Goal: Task Accomplishment & Management: Manage account settings

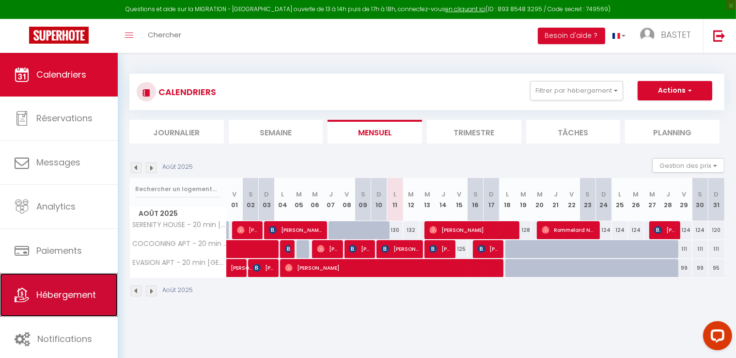
click at [78, 298] on span "Hébergement" at bounding box center [66, 294] width 60 height 12
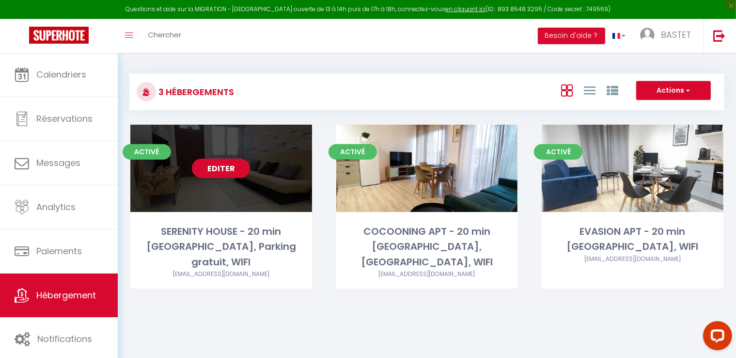
click at [218, 171] on link "Editer" at bounding box center [221, 168] width 58 height 19
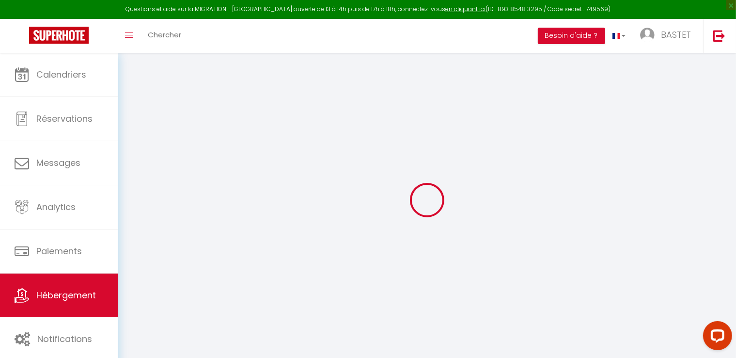
select select "- 5 %"
select select
checkbox input "false"
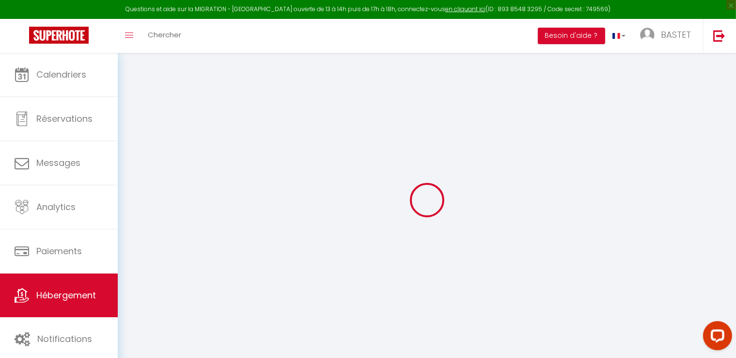
checkbox input "false"
select select "5503-1027269682502495487"
select select "16:00"
select select
select select "11:00"
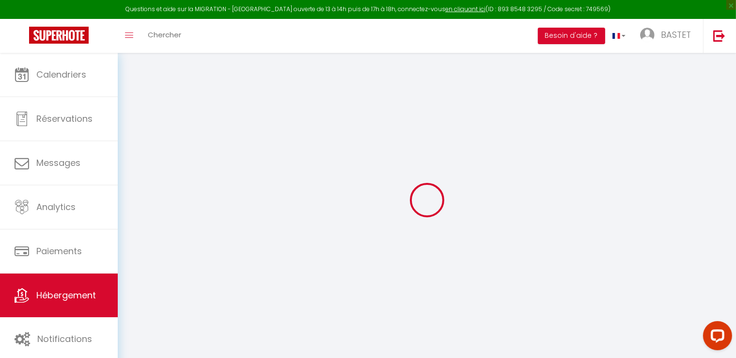
select select "30"
select select "120"
select select "21:00"
select select "180"
select select "EUR"
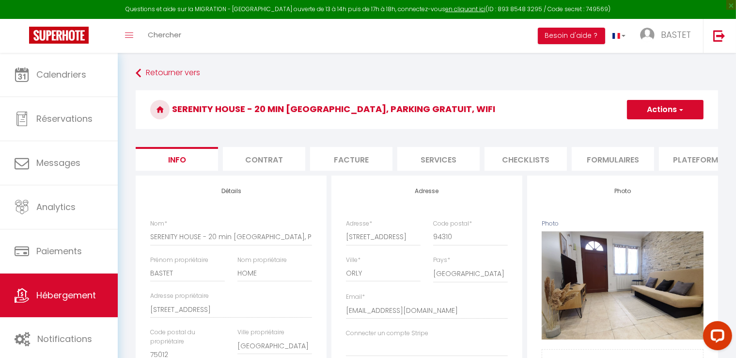
click at [688, 163] on li "Plateformes" at bounding box center [700, 159] width 82 height 24
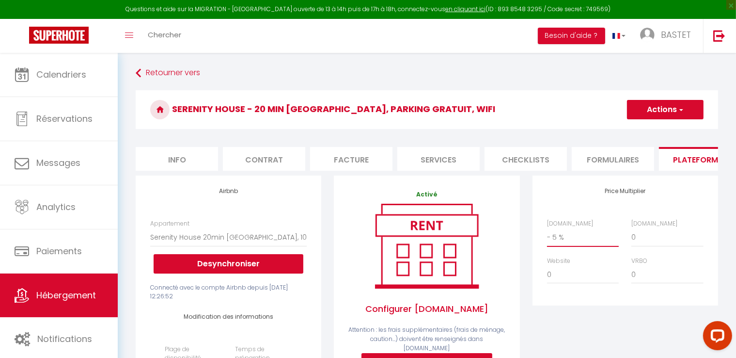
click at [567, 246] on select "0 + 1 % + 2 % + 3 % + 4 % + 5 % + 6 % + 7 % + 8 % + 9 %" at bounding box center [583, 237] width 72 height 18
click at [593, 15] on div "Questions et aide sur la MIGRATION - [GEOGRAPHIC_DATA] ouverte de 13 à 14h puis…" at bounding box center [368, 9] width 736 height 19
click at [684, 113] on span "button" at bounding box center [681, 110] width 6 height 10
click at [669, 129] on link "Enregistrer" at bounding box center [665, 131] width 77 height 13
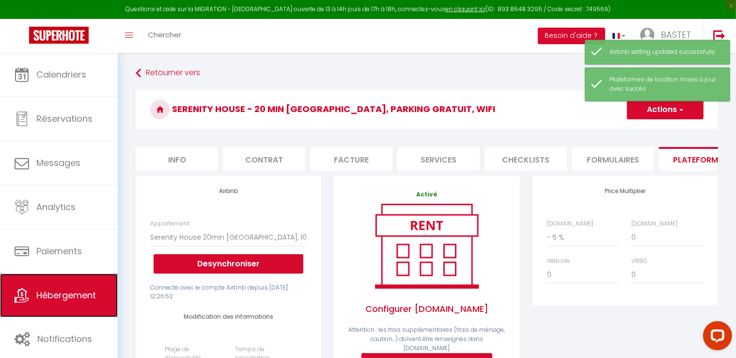
click at [87, 290] on span "Hébergement" at bounding box center [66, 295] width 60 height 12
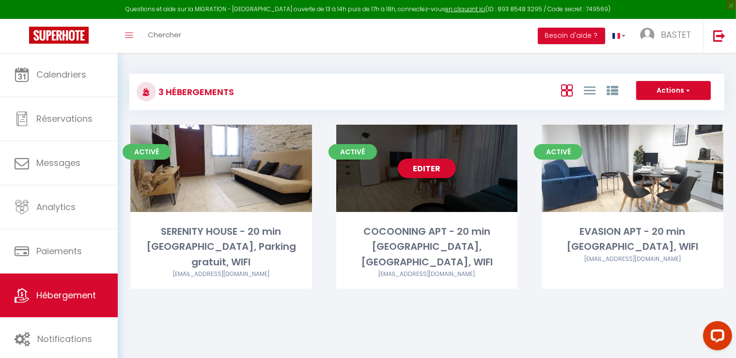
click at [423, 171] on link "Editer" at bounding box center [427, 168] width 58 height 19
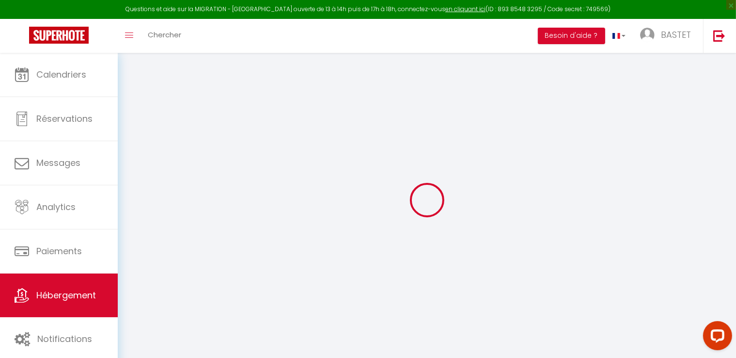
select select
checkbox input "false"
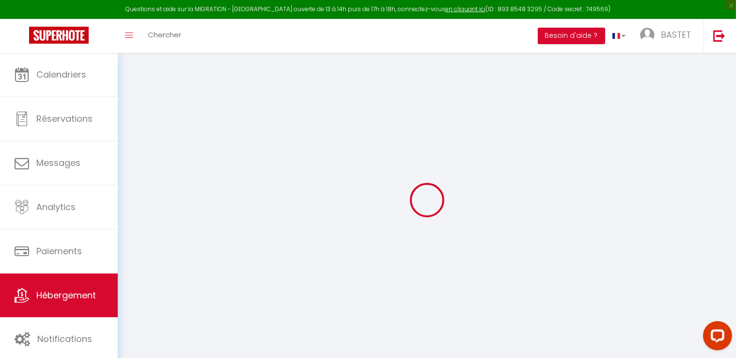
select select "16:00"
select select
select select "11:00"
select select "30"
select select "120"
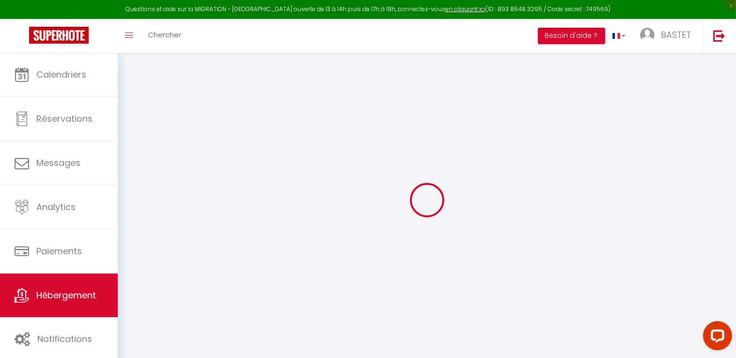
select select "21:00"
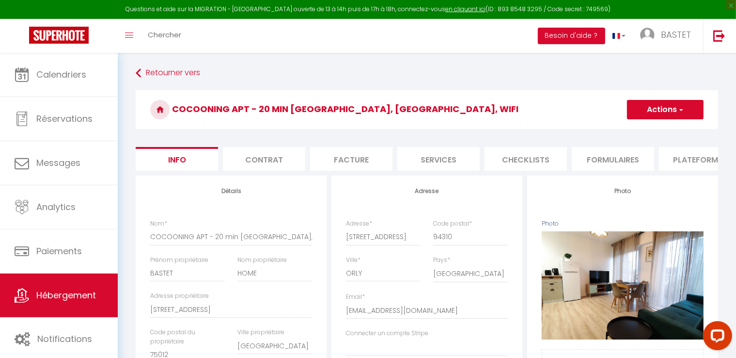
click at [683, 159] on li "Plateformes" at bounding box center [700, 159] width 82 height 24
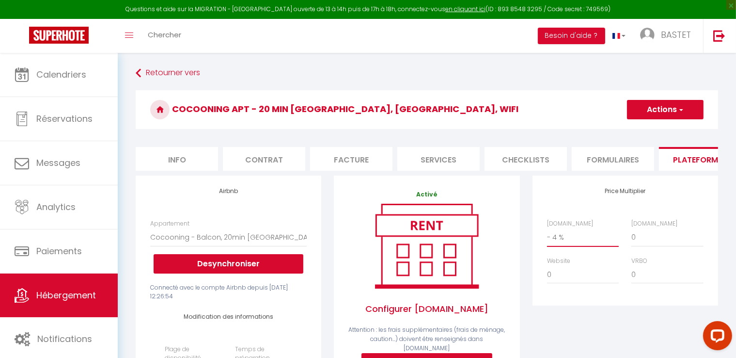
click at [575, 243] on select "0 + 1 % + 2 % + 3 % + 4 % + 5 % + 6 % + 7 % + 8 % + 9 %" at bounding box center [583, 237] width 72 height 18
select select "0"
click at [547, 236] on select "0 + 1 % + 2 % + 3 % + 4 % + 5 % + 6 % + 7 % + 8 % + 9 %" at bounding box center [583, 237] width 72 height 18
click at [682, 110] on span "button" at bounding box center [681, 110] width 6 height 10
click at [664, 134] on link "Enregistrer" at bounding box center [665, 131] width 77 height 13
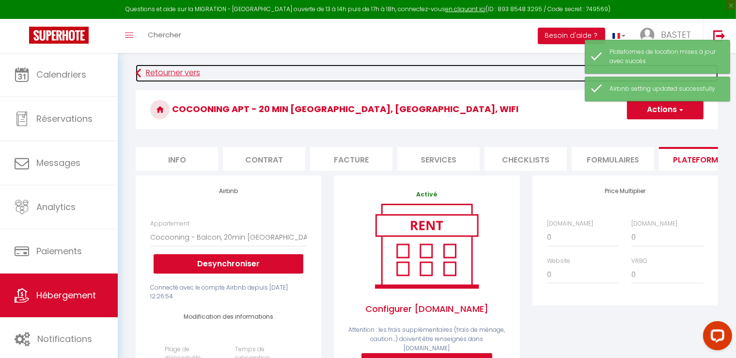
click at [187, 75] on link "Retourner vers" at bounding box center [427, 72] width 583 height 17
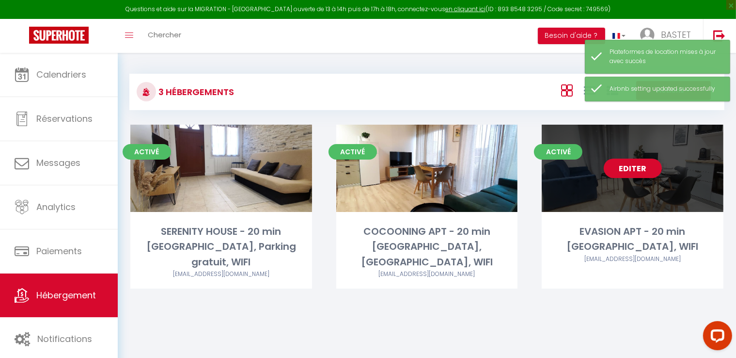
click at [635, 166] on link "Editer" at bounding box center [633, 168] width 58 height 19
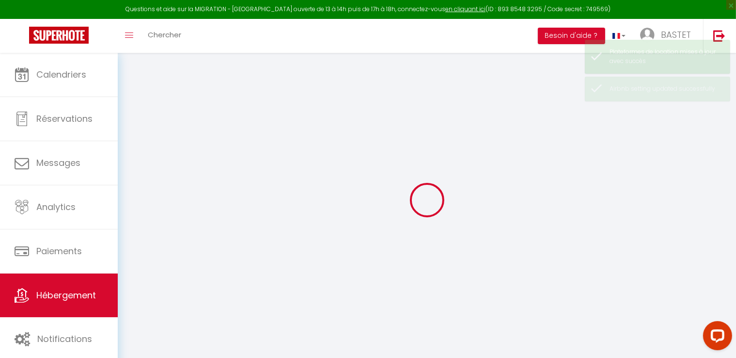
select select "- 15 %"
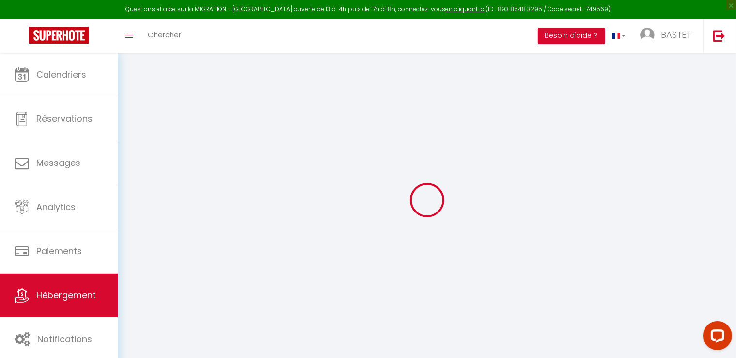
select select
checkbox input "false"
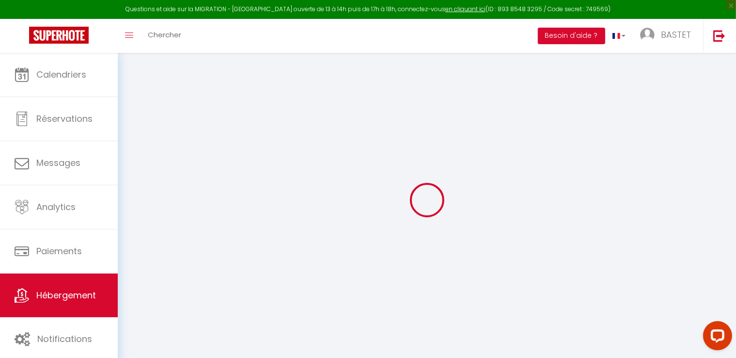
checkbox input "false"
select select "5503-1291202011017583978"
select select "365"
select select "EUR"
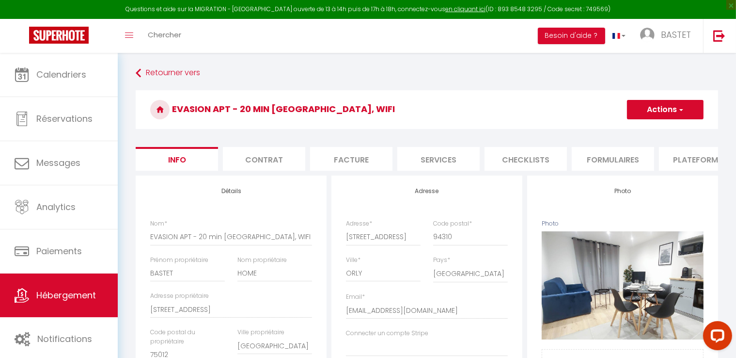
click at [619, 159] on li "Formulaires" at bounding box center [613, 159] width 82 height 24
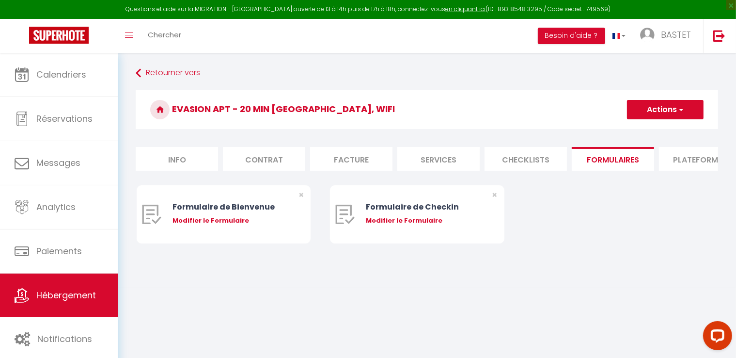
click at [685, 160] on li "Plateformes" at bounding box center [700, 159] width 82 height 24
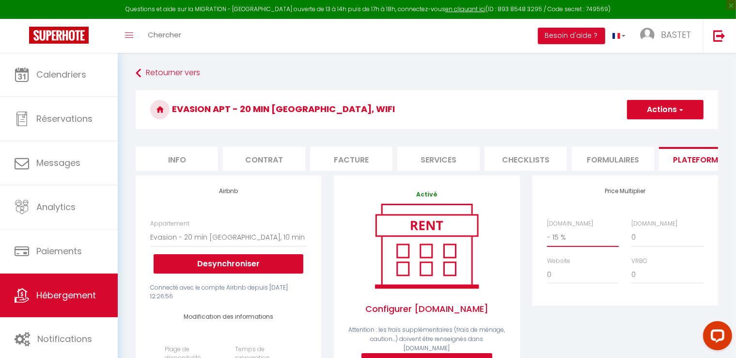
click at [584, 246] on select "0 + 1 % + 2 % + 3 % + 4 % + 5 % + 6 % + 7 % + 8 % + 9 %" at bounding box center [583, 237] width 72 height 18
select select "- 4 %"
click at [547, 236] on select "0 + 1 % + 2 % + 3 % + 4 % + 5 % + 6 % + 7 % + 8 % + 9 %" at bounding box center [583, 237] width 72 height 18
click at [672, 106] on button "Actions" at bounding box center [665, 109] width 77 height 19
click at [657, 133] on link "Enregistrer" at bounding box center [665, 131] width 77 height 13
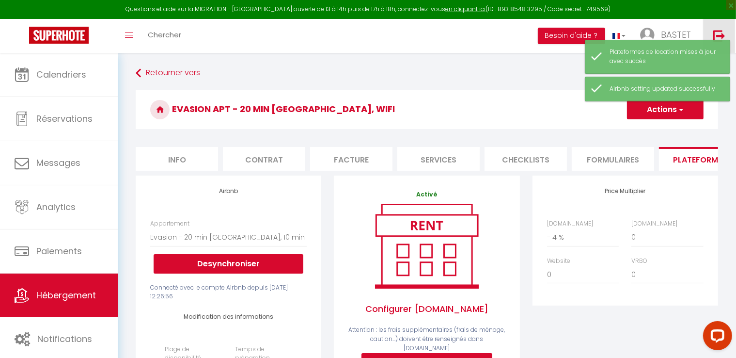
click at [717, 33] on img at bounding box center [720, 36] width 12 height 12
